Goal: Transaction & Acquisition: Subscribe to service/newsletter

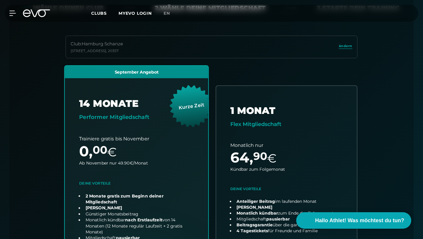
scroll to position [203, 0]
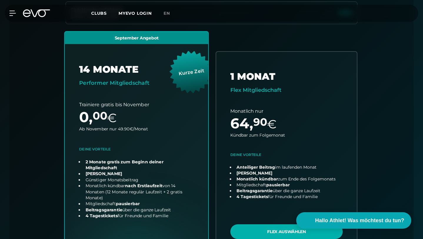
click at [151, 223] on link "choose plan" at bounding box center [137, 152] width 144 height 243
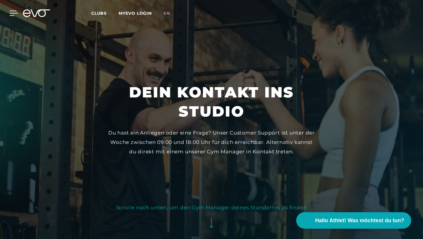
click at [11, 12] on icon at bounding box center [13, 13] width 9 height 5
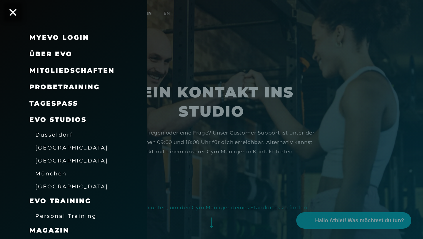
click at [68, 71] on span "Mitgliedschaften" at bounding box center [71, 70] width 85 height 8
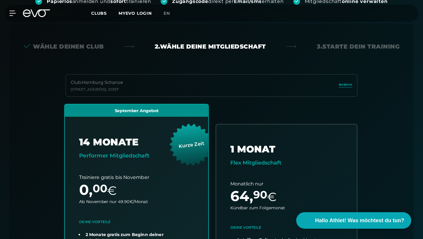
scroll to position [146, 0]
